Goal: Information Seeking & Learning: Learn about a topic

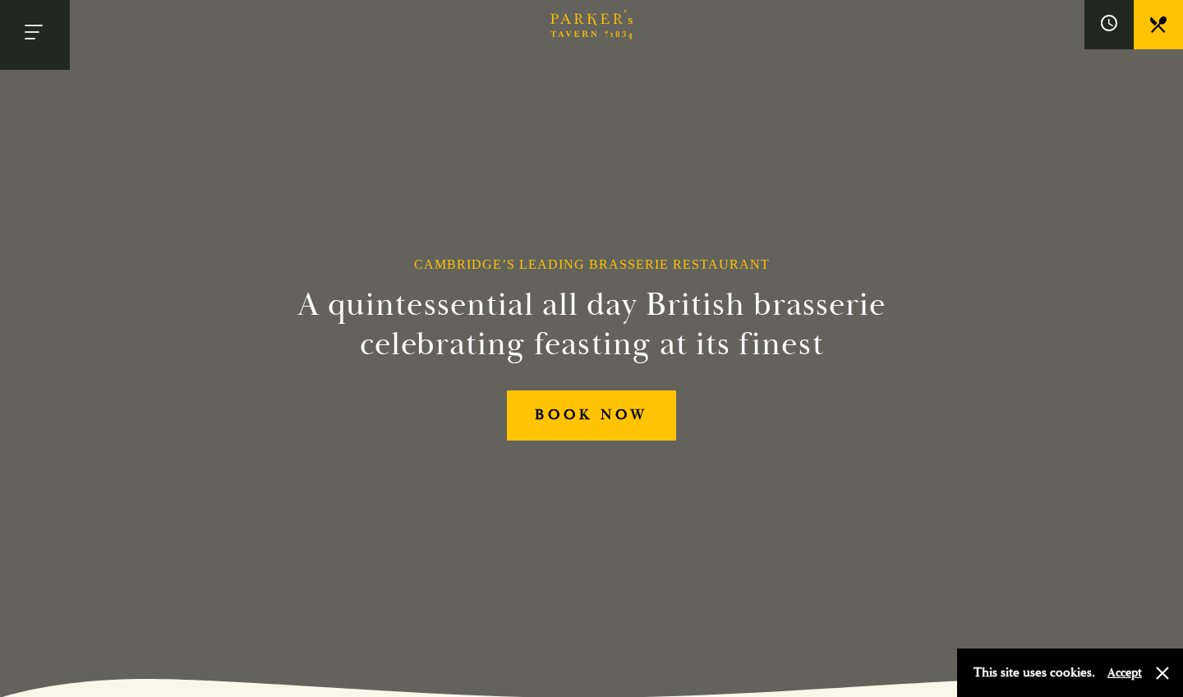
click at [35, 42] on button "Toggle navigation" at bounding box center [35, 35] width 70 height 70
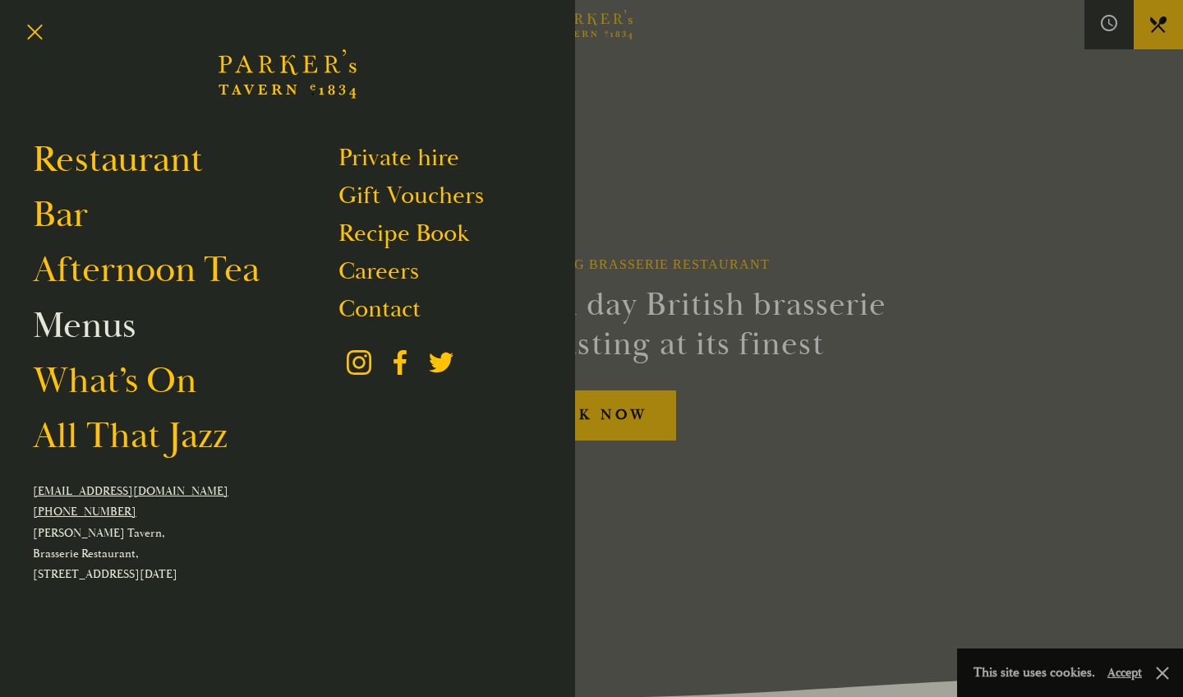
click at [79, 332] on link "Menus" at bounding box center [84, 325] width 103 height 46
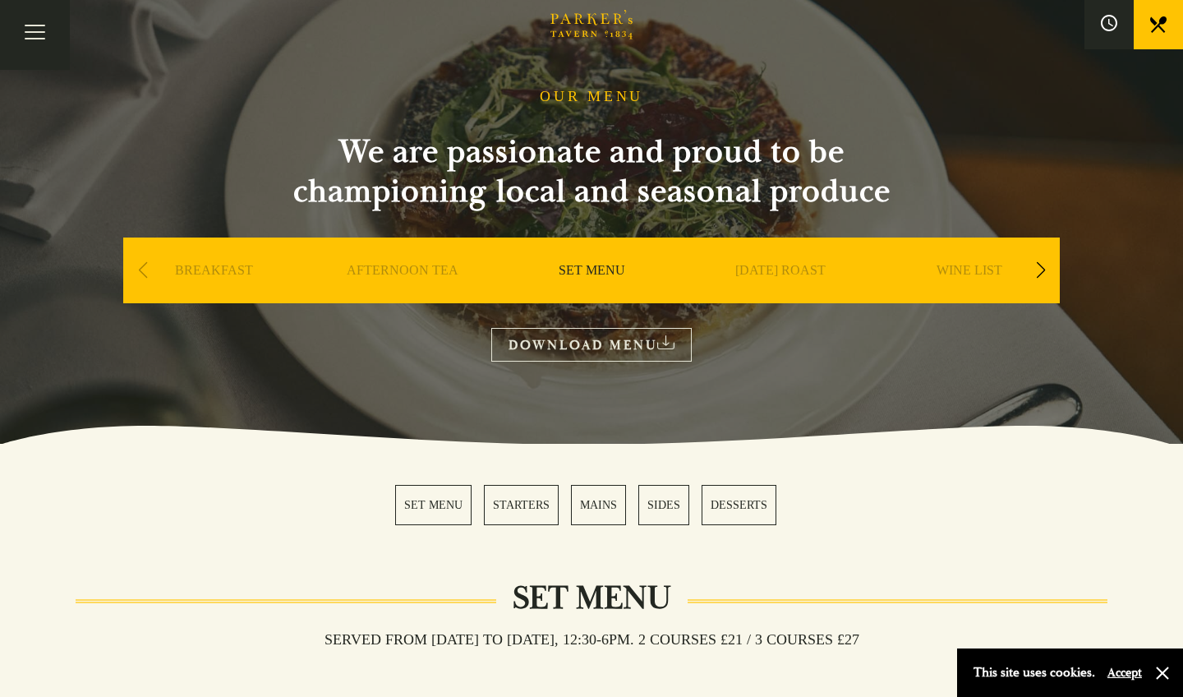
scroll to position [44, 0]
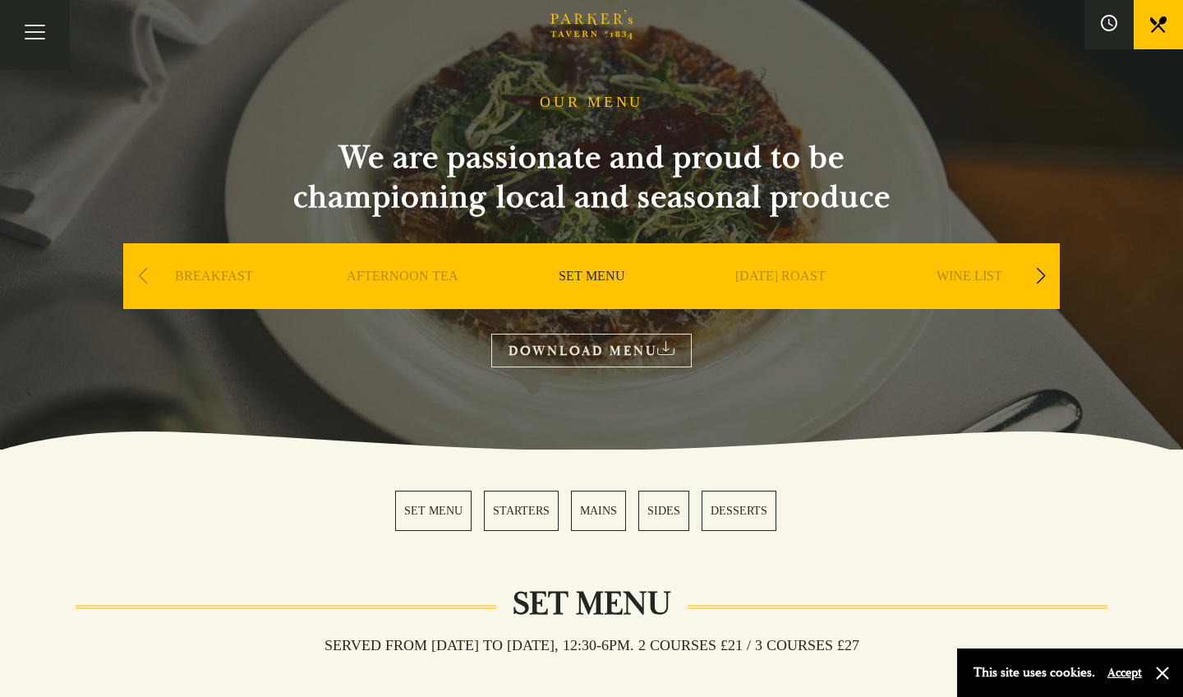
click at [1042, 286] on div "Next slide" at bounding box center [1041, 276] width 22 height 36
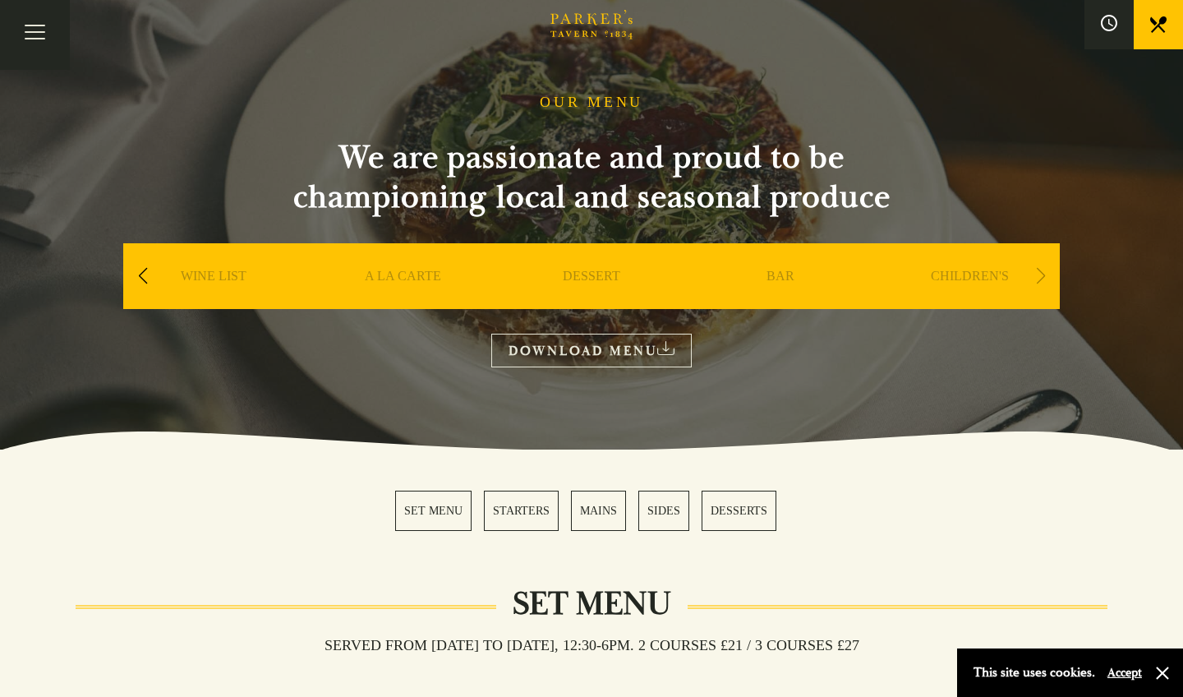
click at [1045, 273] on div "Next slide" at bounding box center [1041, 276] width 22 height 36
click at [1044, 273] on div "Next slide" at bounding box center [1041, 276] width 22 height 36
click at [1039, 274] on div "Next slide" at bounding box center [1041, 276] width 22 height 36
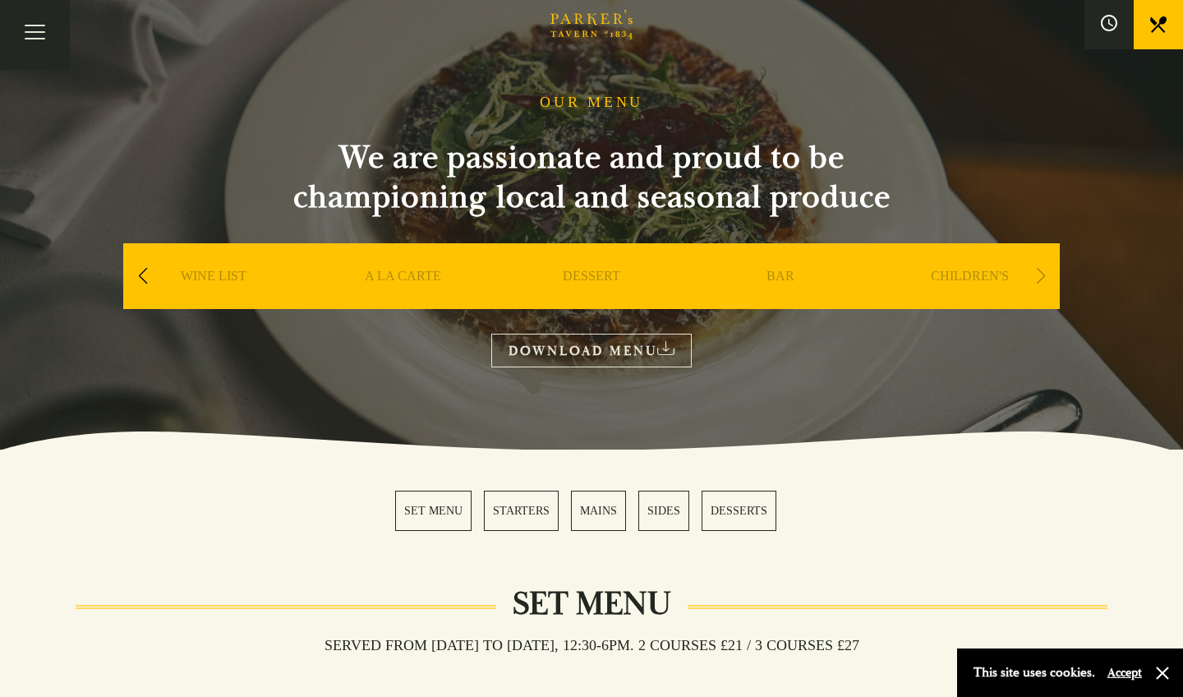
click at [1039, 274] on div "Next slide" at bounding box center [1041, 276] width 22 height 36
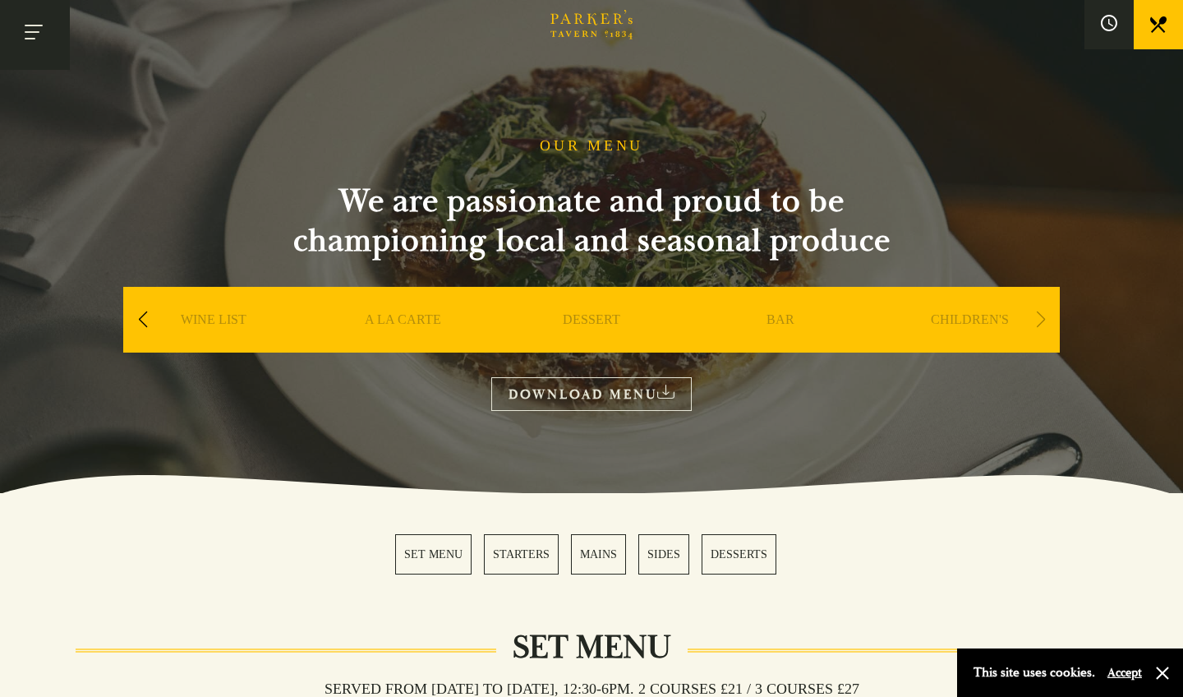
scroll to position [0, 0]
click at [30, 7] on button "Toggle navigation" at bounding box center [35, 35] width 70 height 70
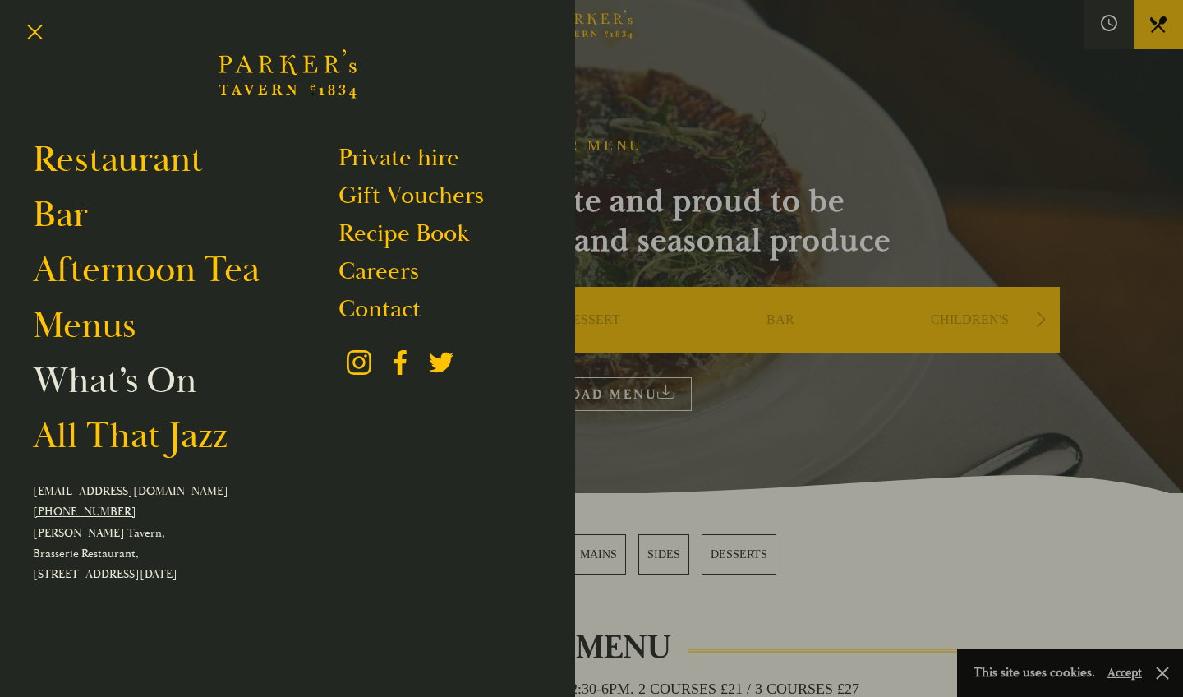
click at [143, 384] on link "What’s On" at bounding box center [115, 380] width 164 height 46
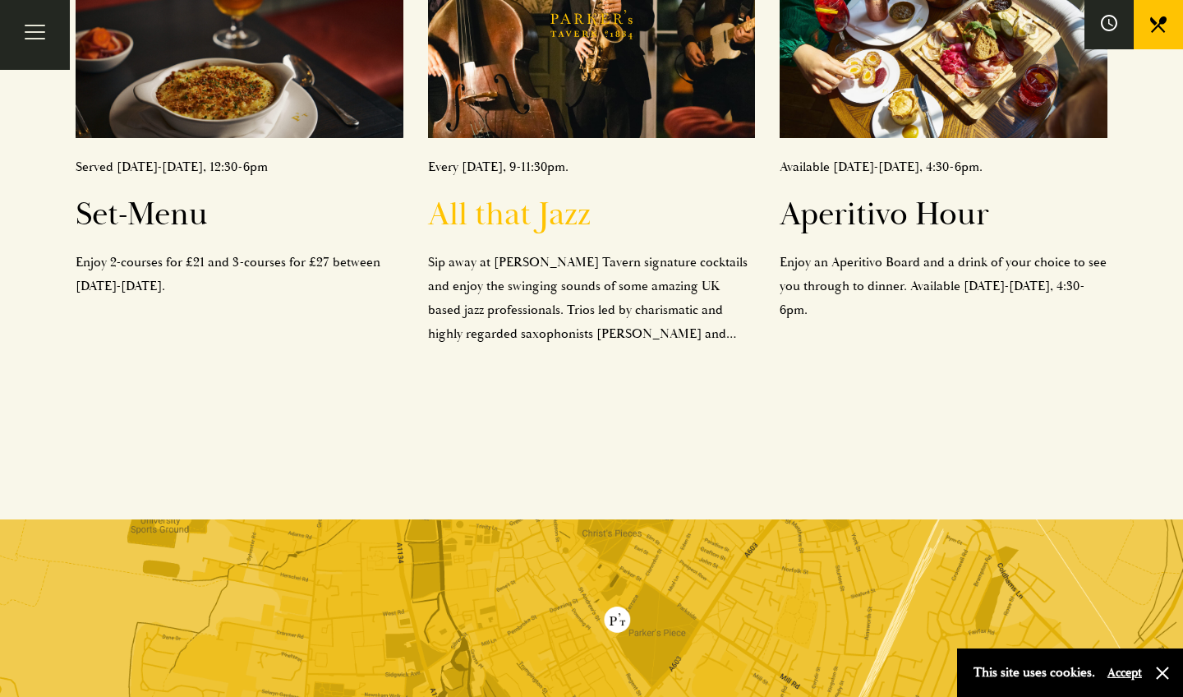
scroll to position [784, 0]
